Goal: Information Seeking & Learning: Check status

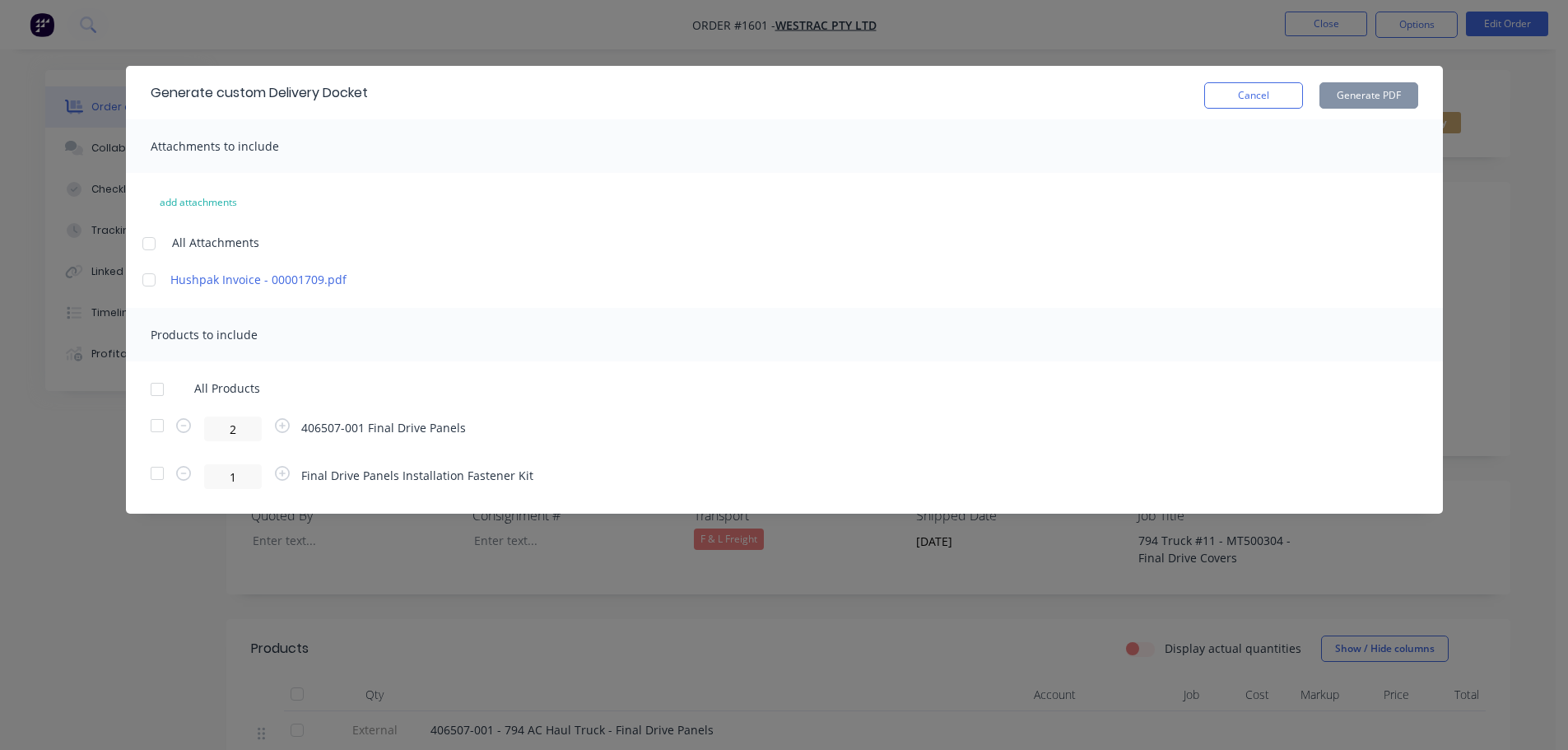
scroll to position [83, 0]
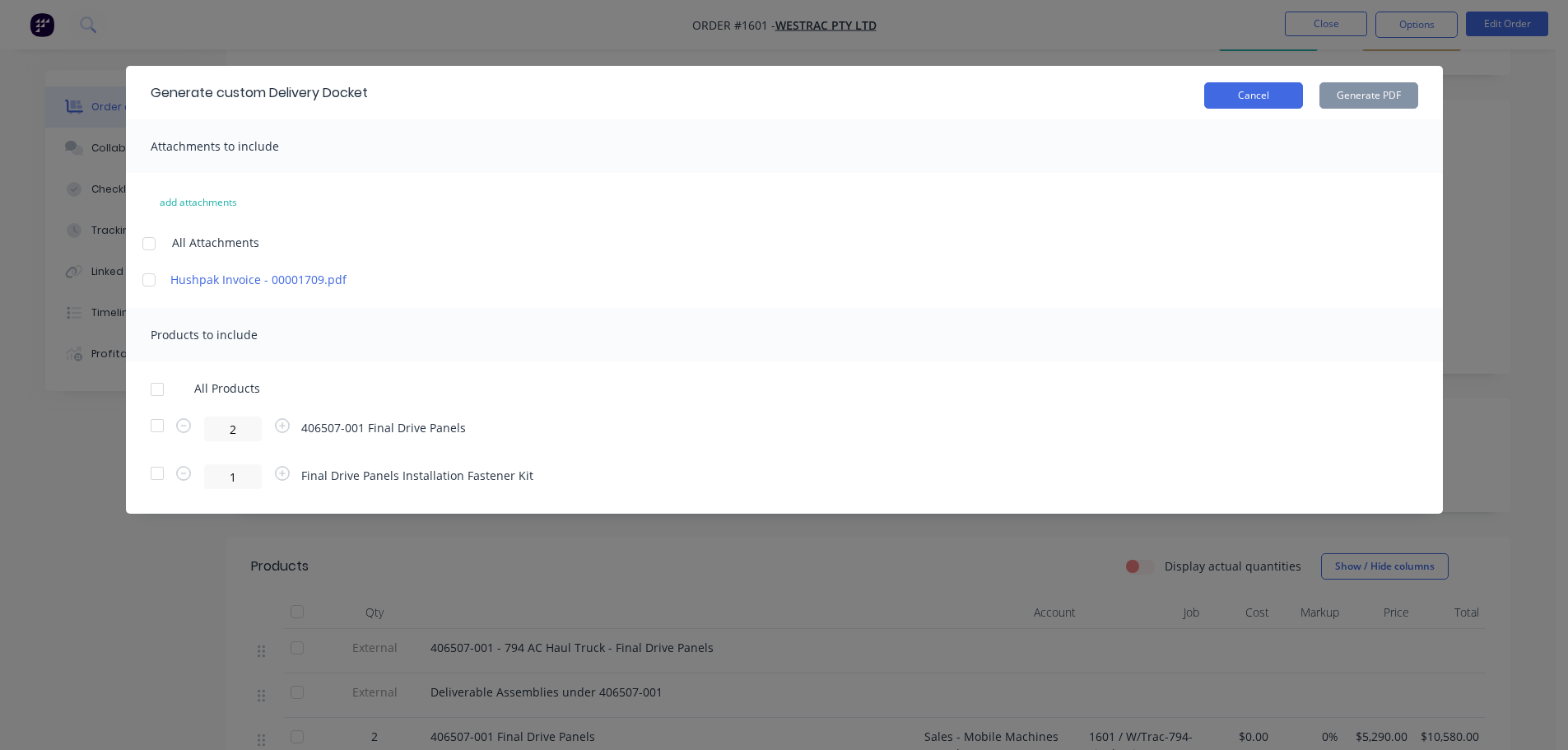
click at [1244, 90] on button "Cancel" at bounding box center [1253, 96] width 98 height 26
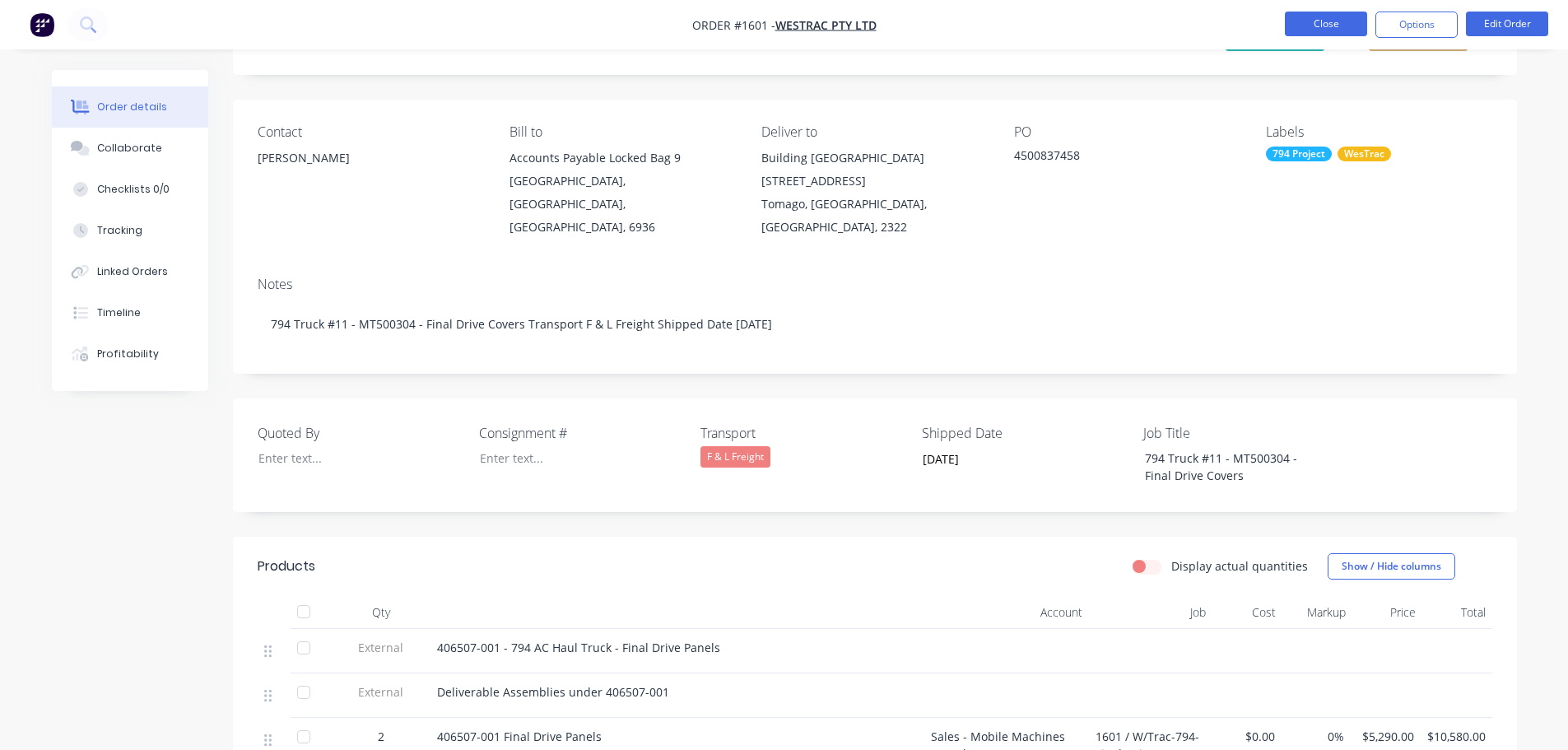
click at [1317, 24] on button "Close" at bounding box center [1326, 23] width 83 height 25
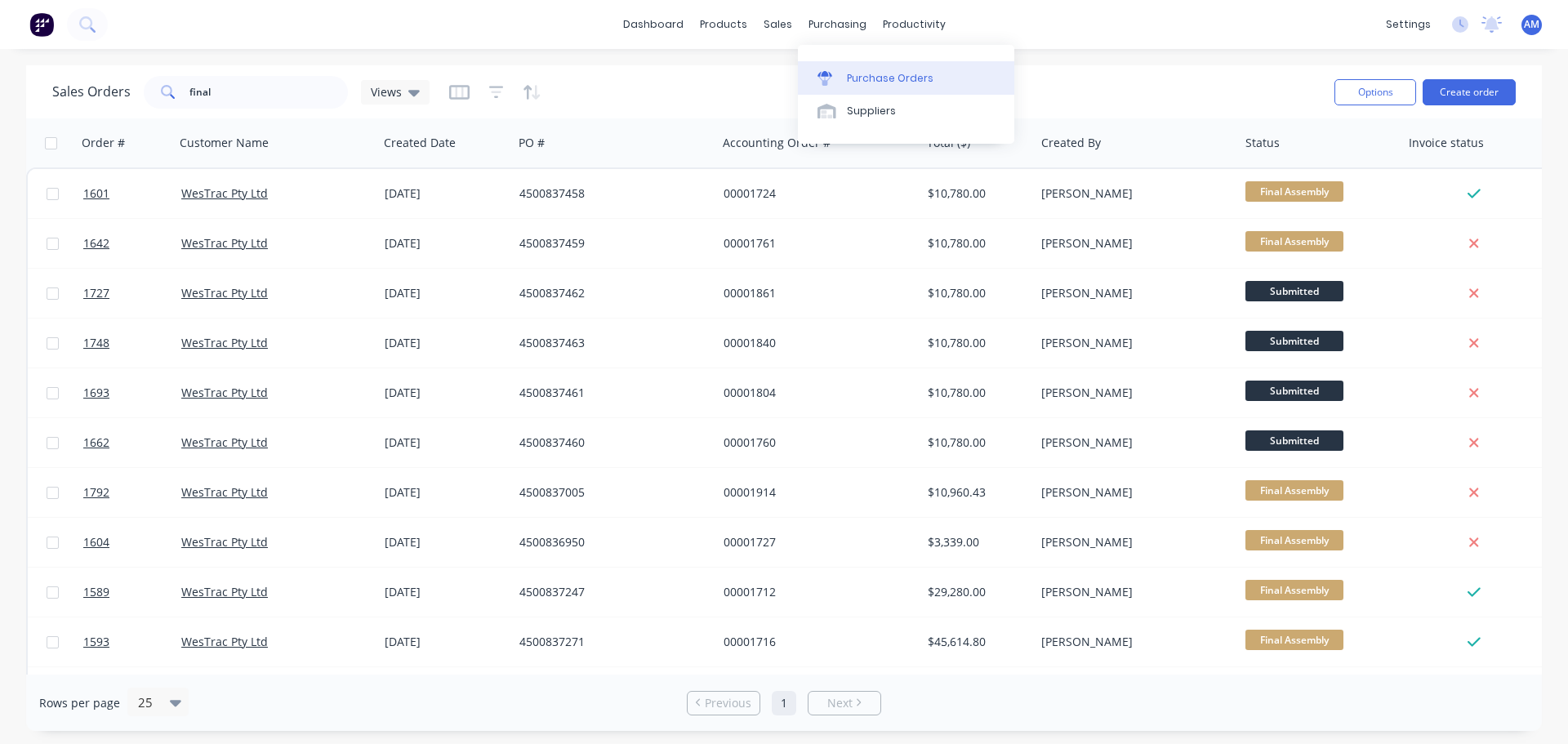
click at [867, 76] on div "Purchase Orders" at bounding box center [890, 78] width 87 height 15
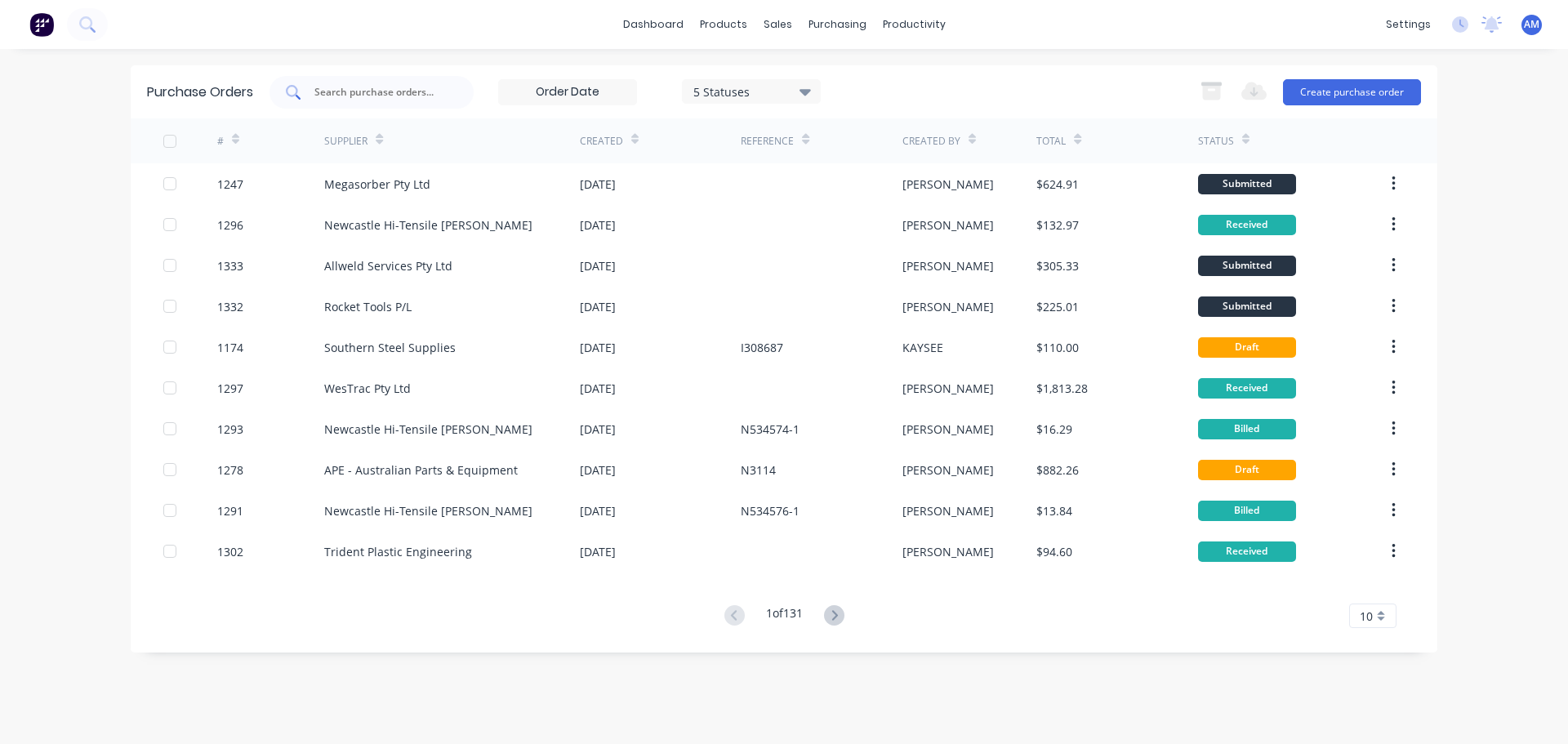
click at [431, 100] on div at bounding box center [372, 91] width 204 height 32
type input "1164"
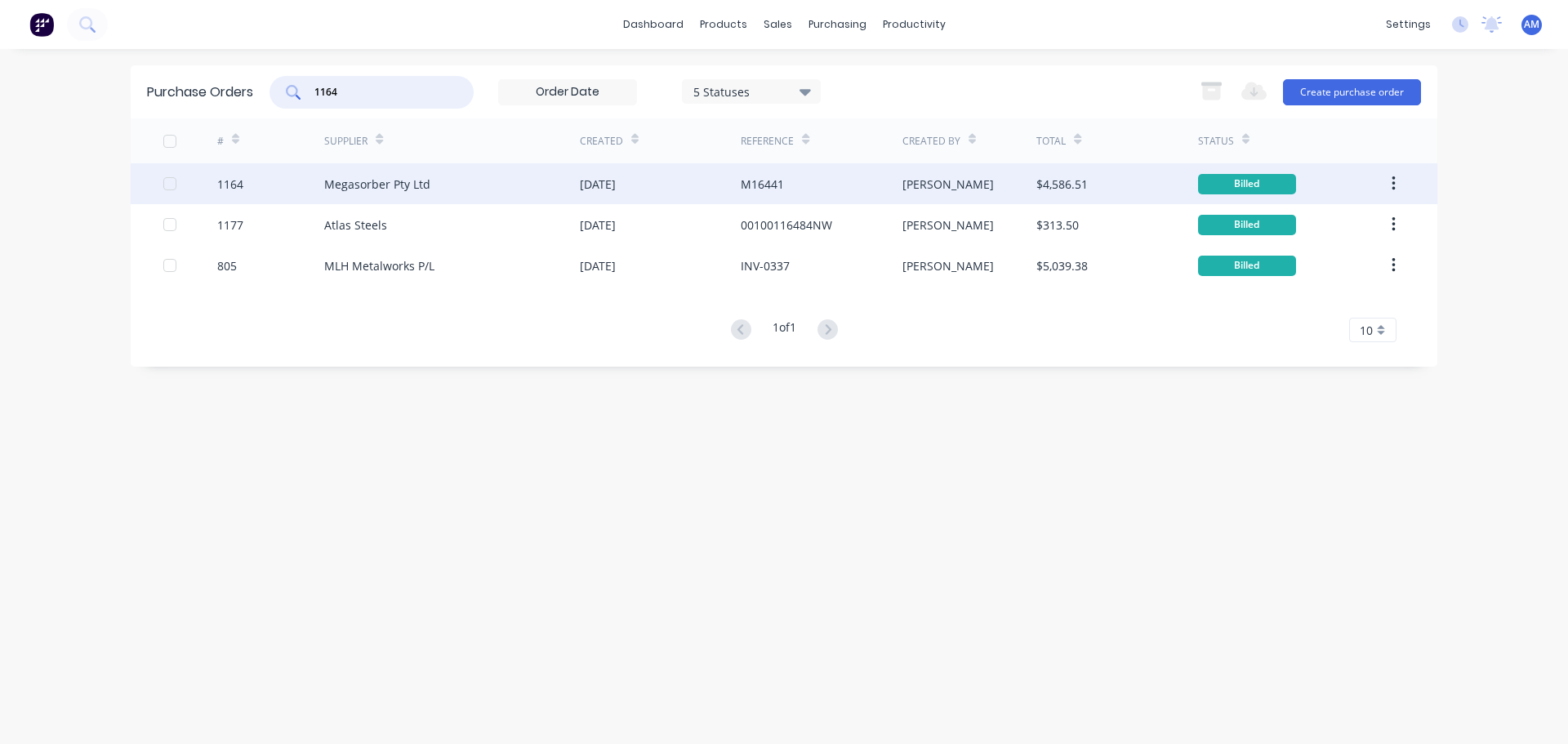
click at [479, 183] on div "Megasorber Pty Ltd" at bounding box center [452, 183] width 256 height 41
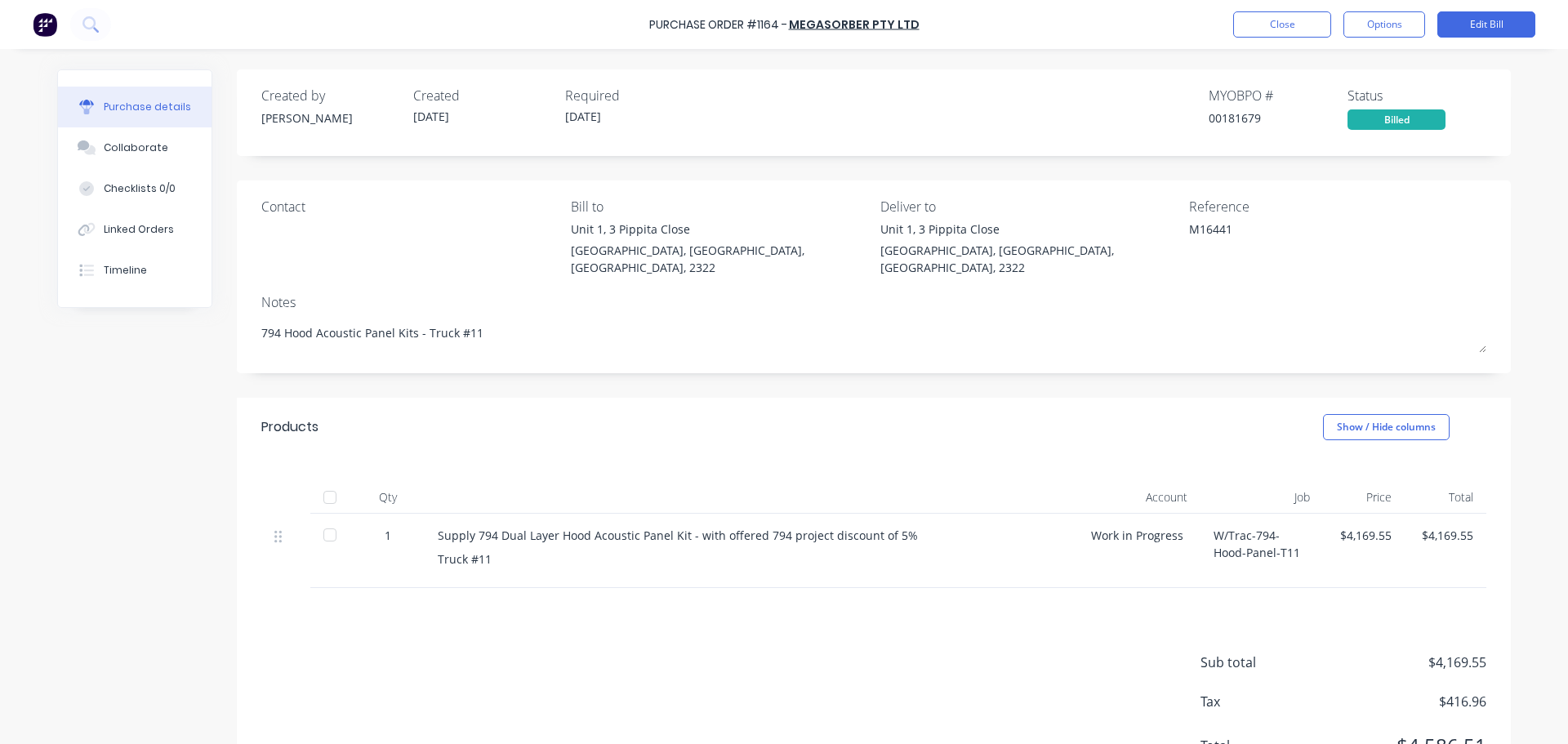
drag, startPoint x: 407, startPoint y: 318, endPoint x: 235, endPoint y: 318, distance: 172.0
click at [237, 318] on div "Contact Bill to Unit 1, 3 Pippita Close Beresfield, New South Wales, Australia,…" at bounding box center [874, 276] width 1274 height 192
click at [325, 483] on div at bounding box center [330, 496] width 32 height 32
type textarea "x"
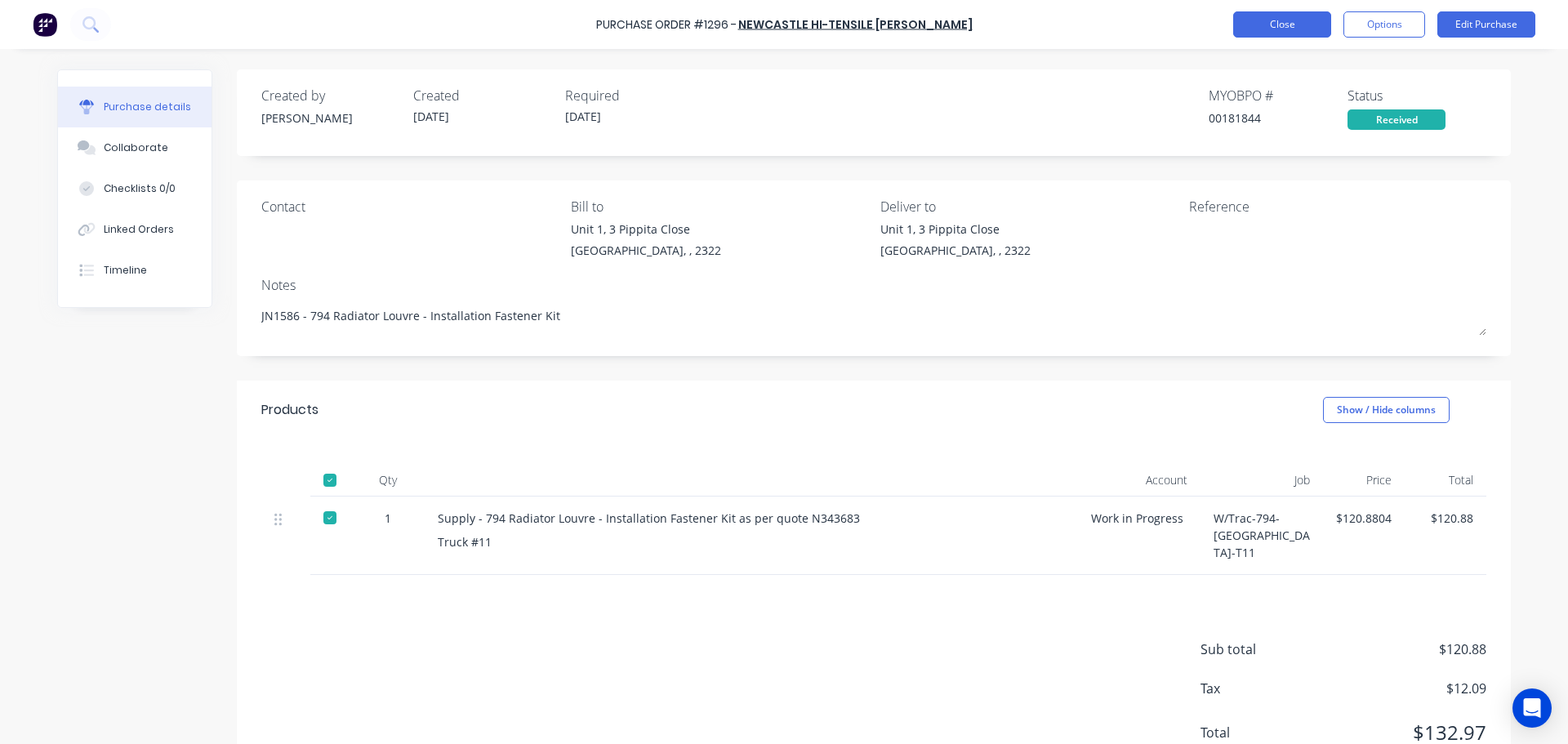
type textarea "x"
click at [1292, 30] on button "Close" at bounding box center [1282, 24] width 98 height 26
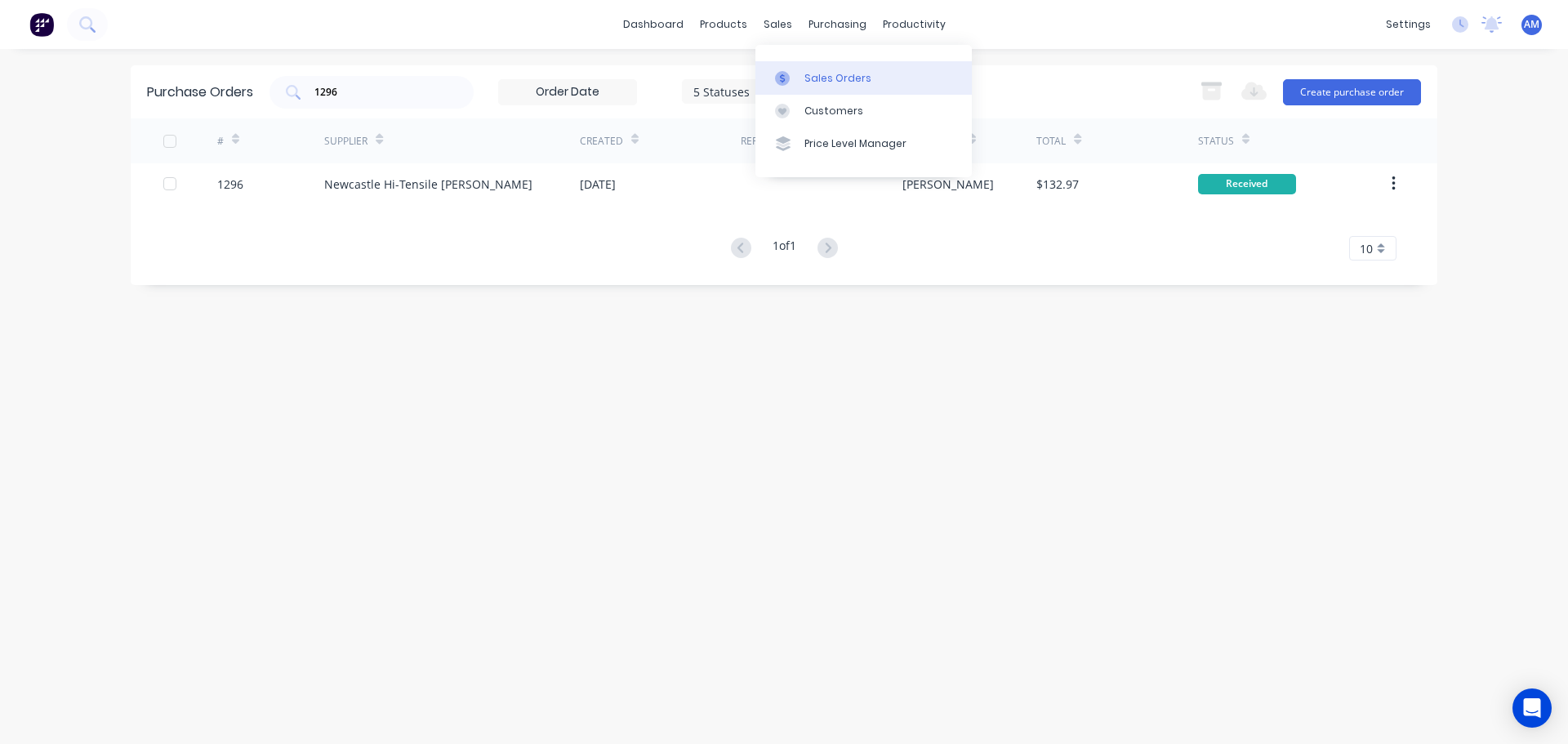
click at [813, 79] on div "Sales Orders" at bounding box center [838, 78] width 67 height 15
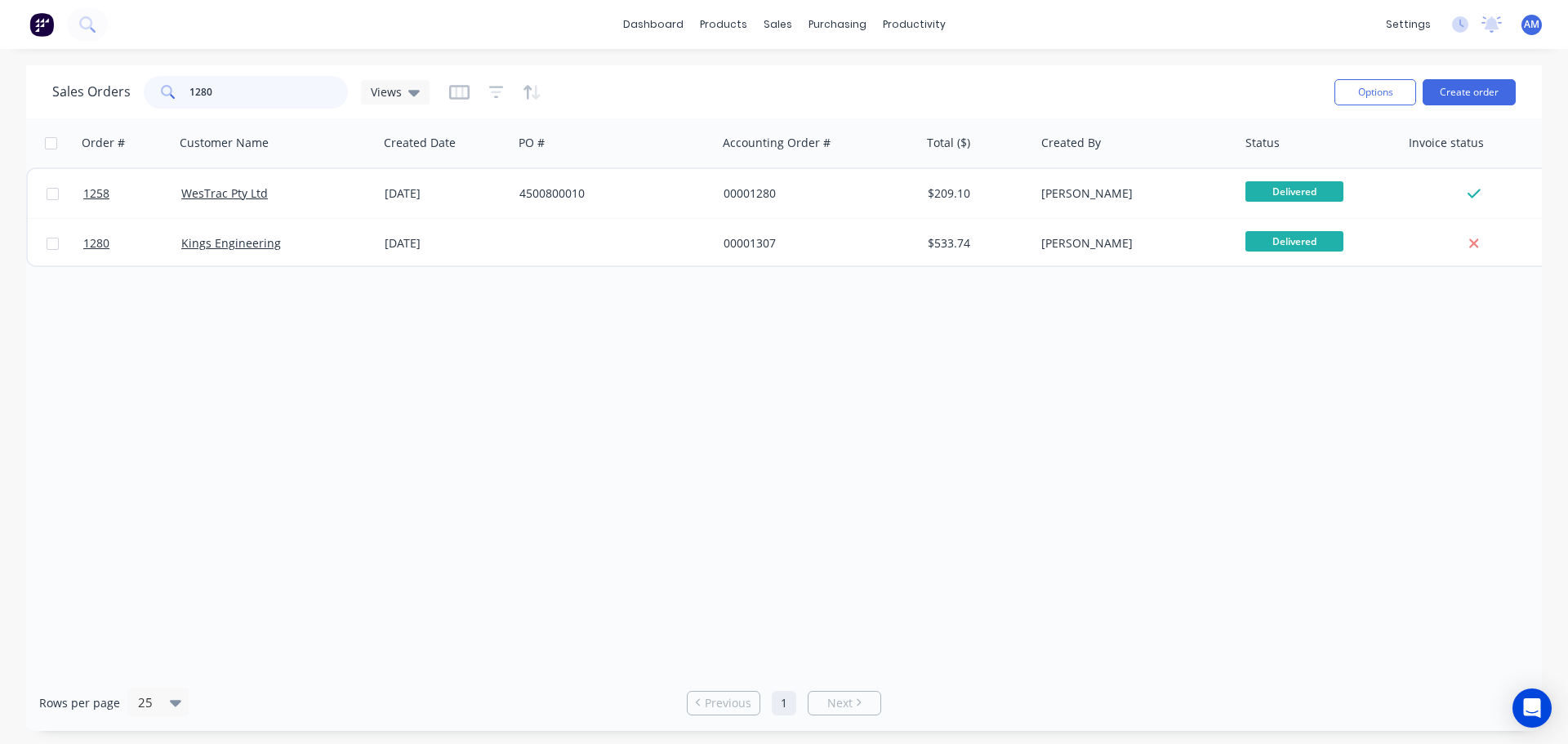
drag, startPoint x: 190, startPoint y: 83, endPoint x: 145, endPoint y: 78, distance: 45.3
click at [146, 78] on div "1280" at bounding box center [246, 91] width 204 height 32
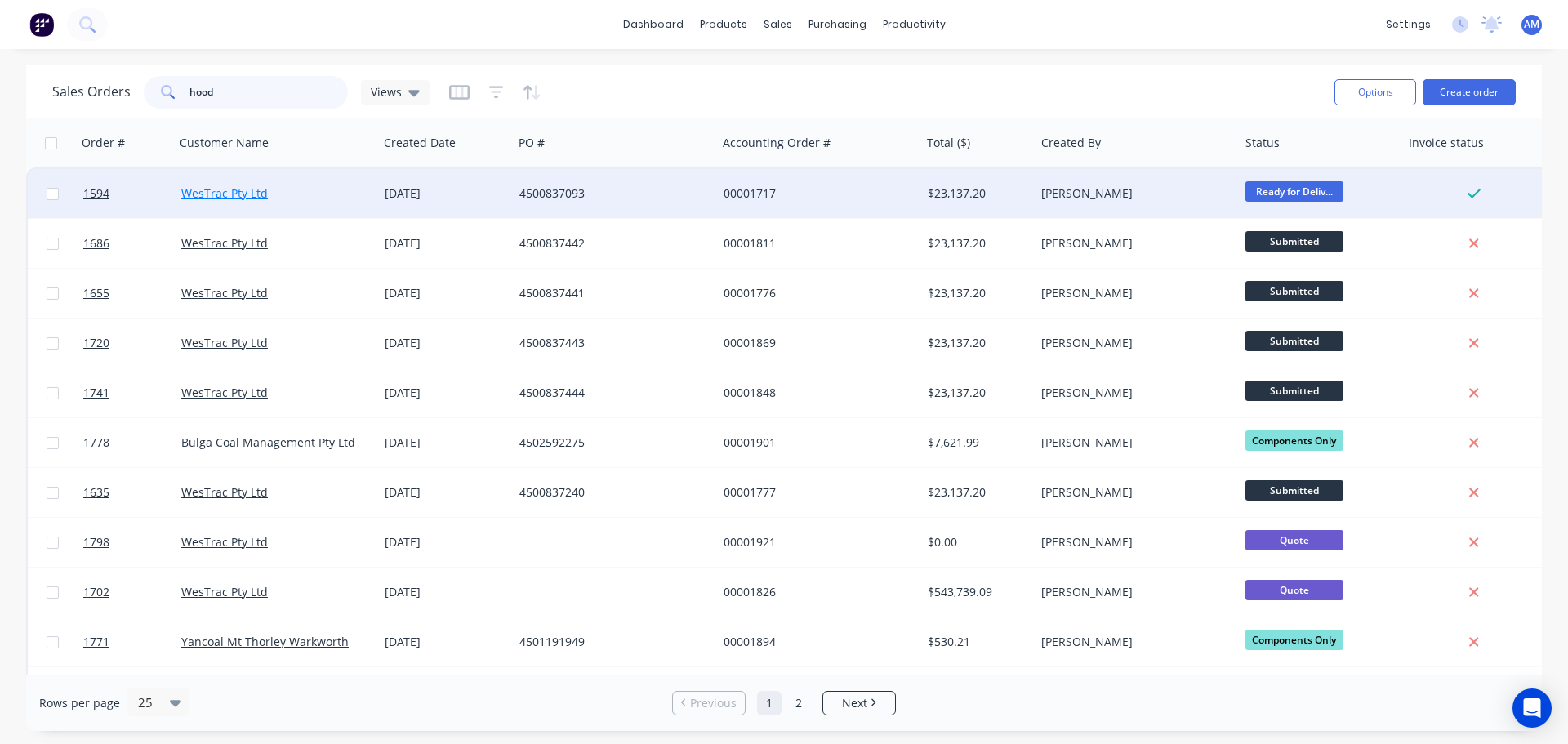
type input "hood"
click at [221, 194] on link "WesTrac Pty Ltd" at bounding box center [225, 192] width 87 height 16
click at [553, 186] on div "4500837093" at bounding box center [610, 193] width 181 height 17
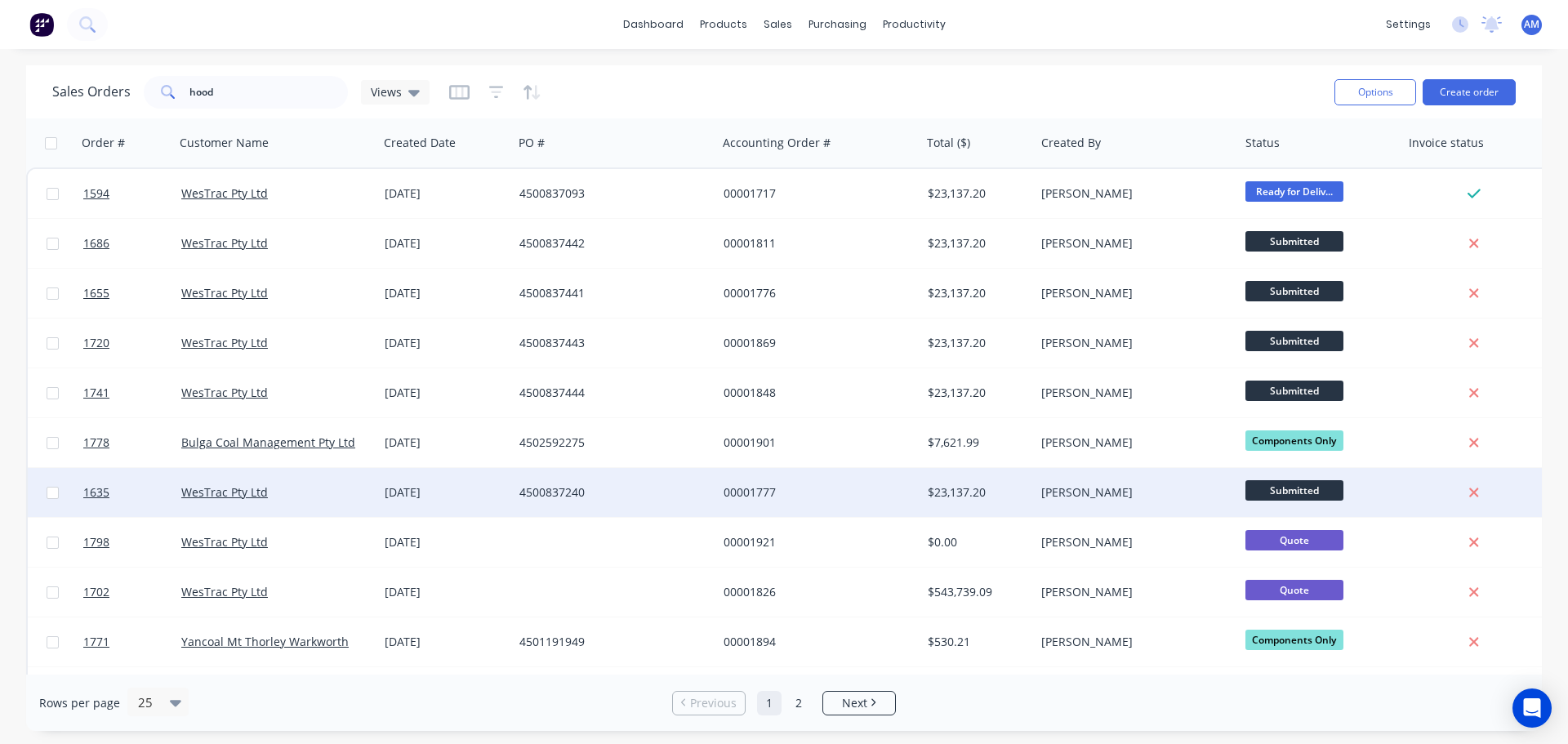
click at [567, 494] on div "4500837240" at bounding box center [610, 493] width 181 height 17
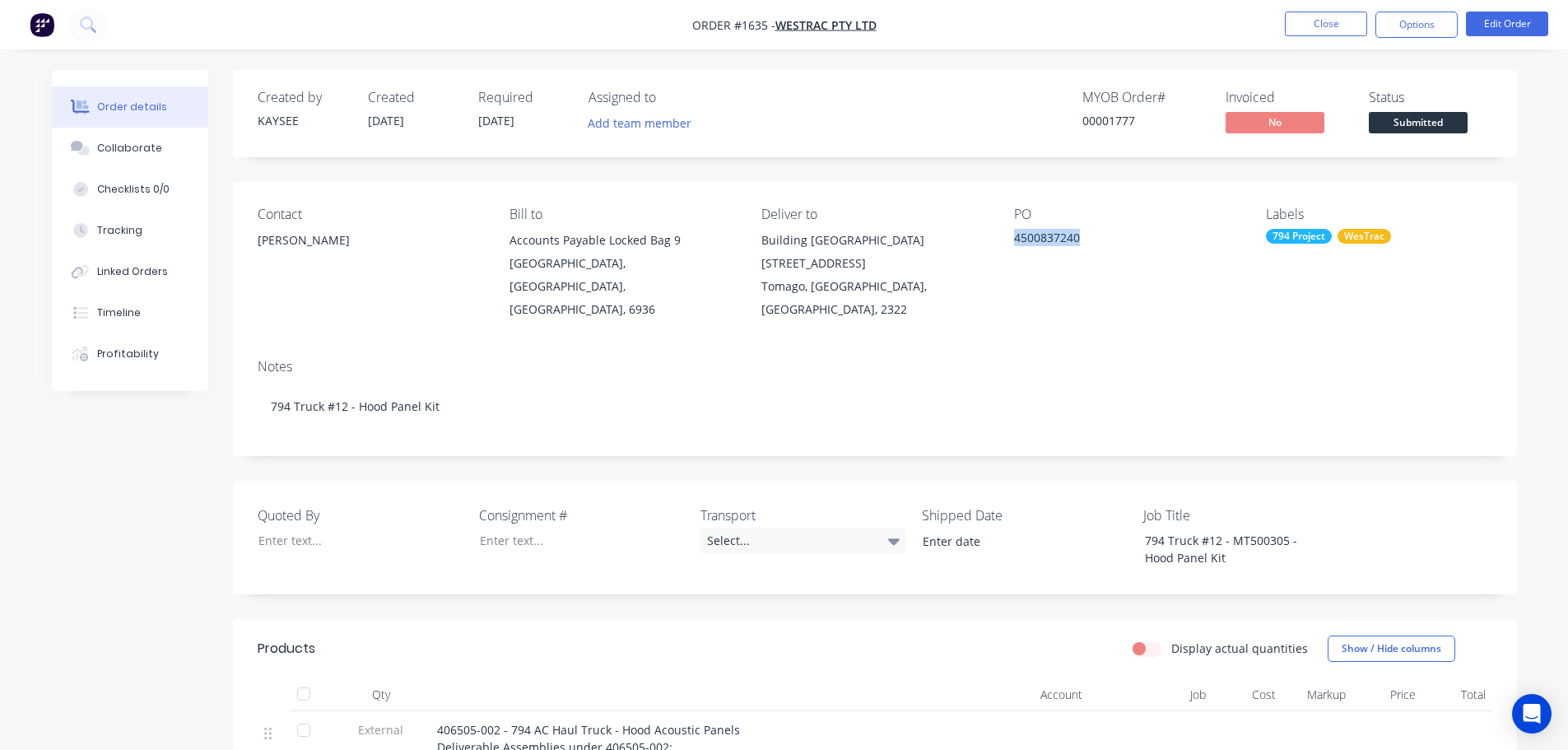
drag, startPoint x: 1078, startPoint y: 234, endPoint x: 1014, endPoint y: 236, distance: 64.0
click at [1014, 236] on div "4500837240" at bounding box center [1117, 240] width 206 height 23
copy div "4500837240"
